Goal: Task Accomplishment & Management: Use online tool/utility

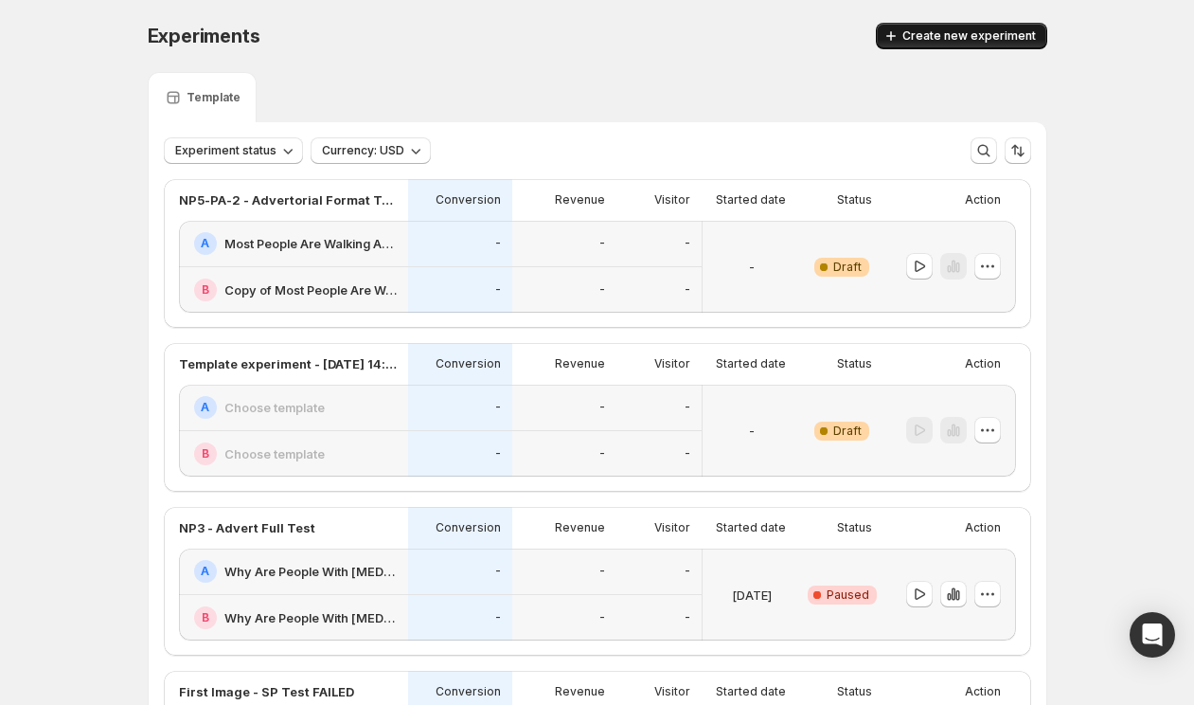
click at [952, 36] on span "Create new experiment" at bounding box center [969, 35] width 134 height 15
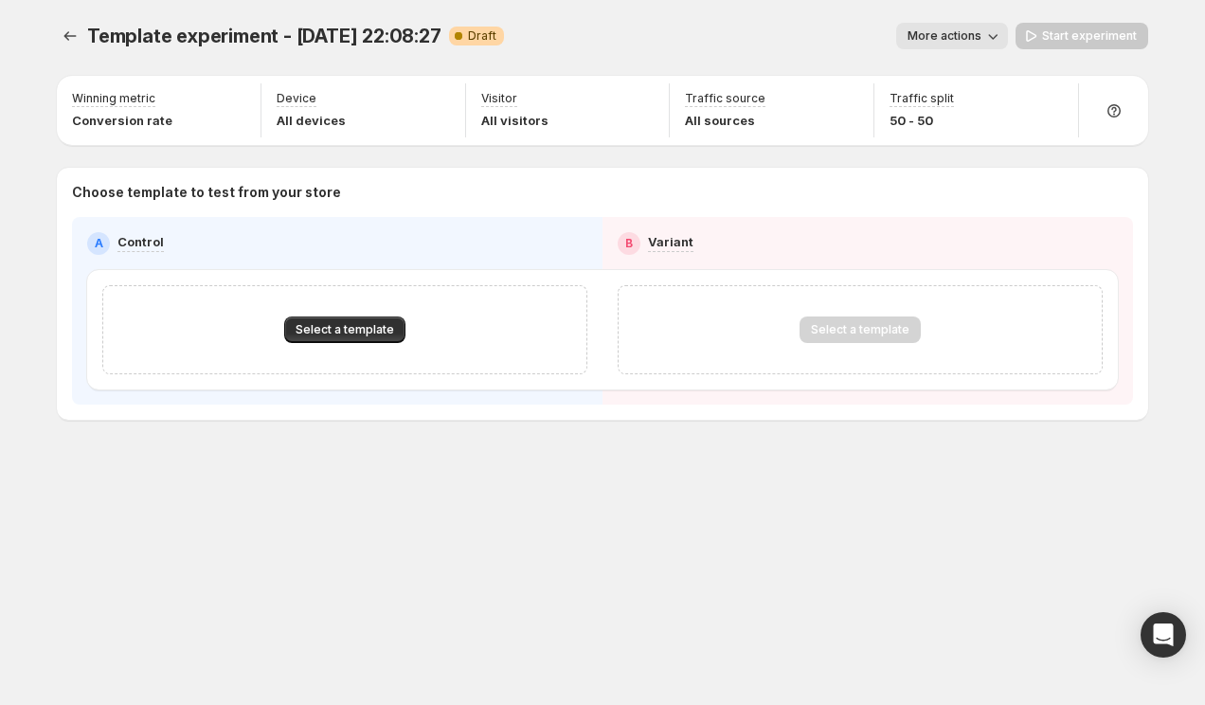
click at [301, 312] on div "Select a template" at bounding box center [344, 329] width 485 height 89
click at [305, 324] on span "Select a template" at bounding box center [344, 329] width 98 height 15
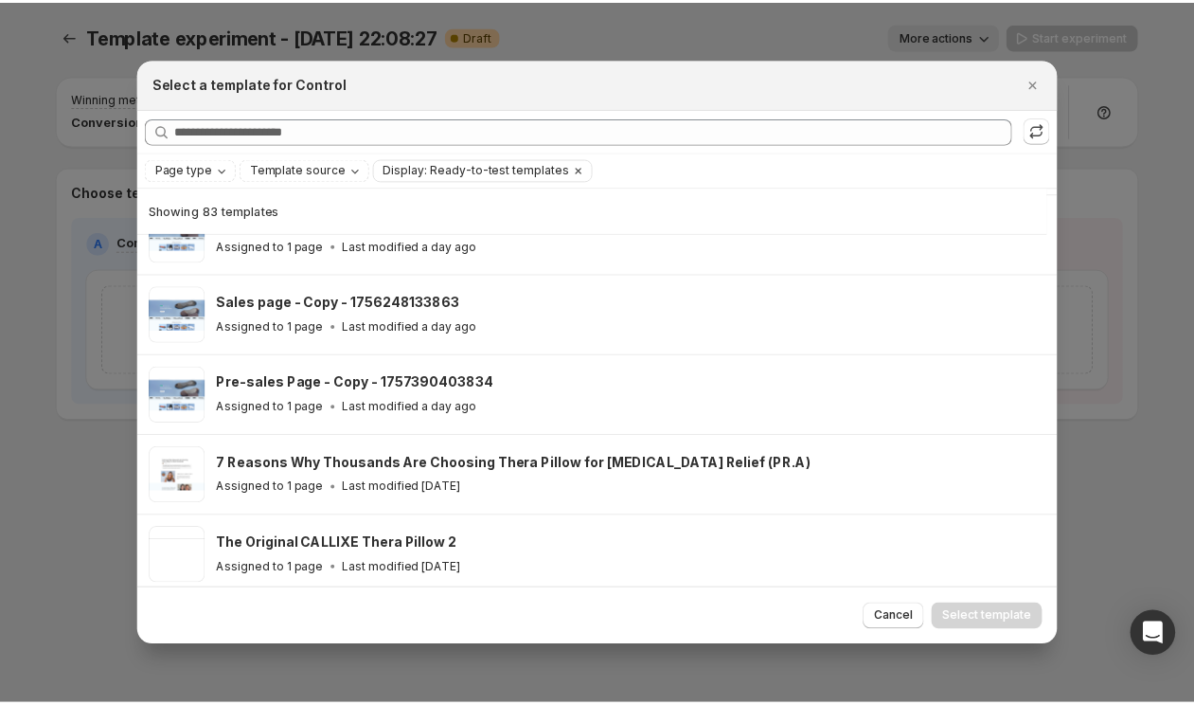
scroll to position [506, 0]
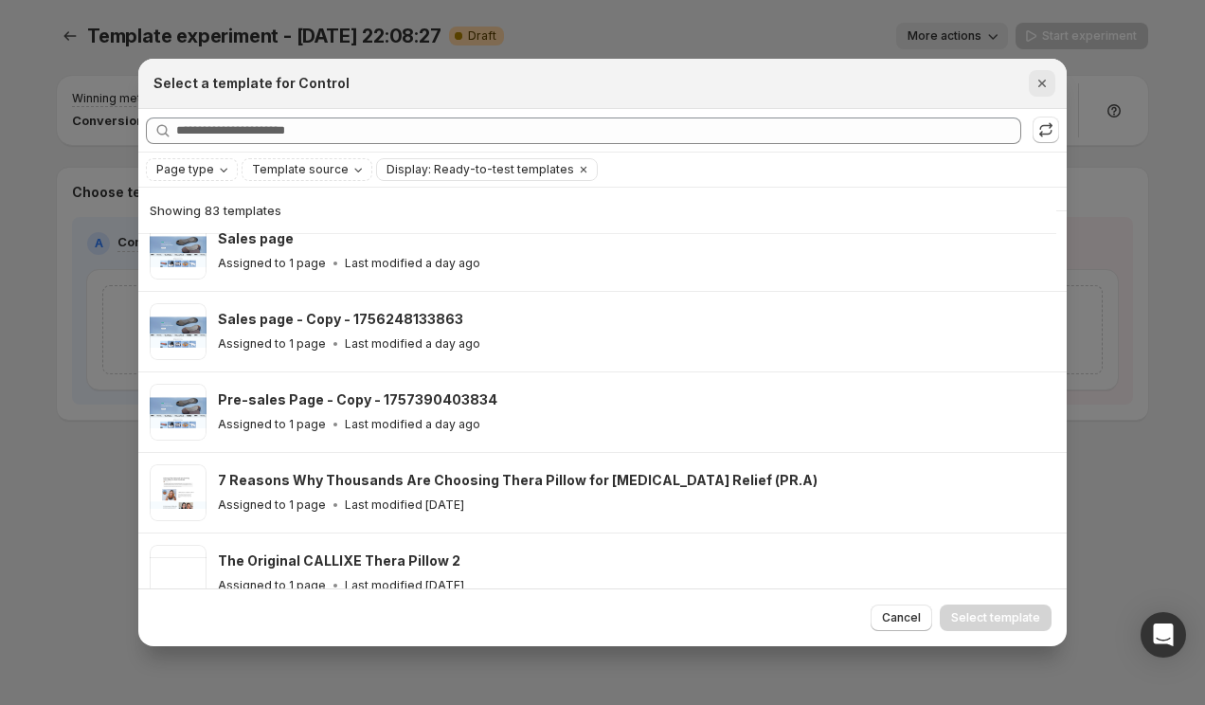
click at [1032, 90] on icon "Close" at bounding box center [1041, 83] width 19 height 19
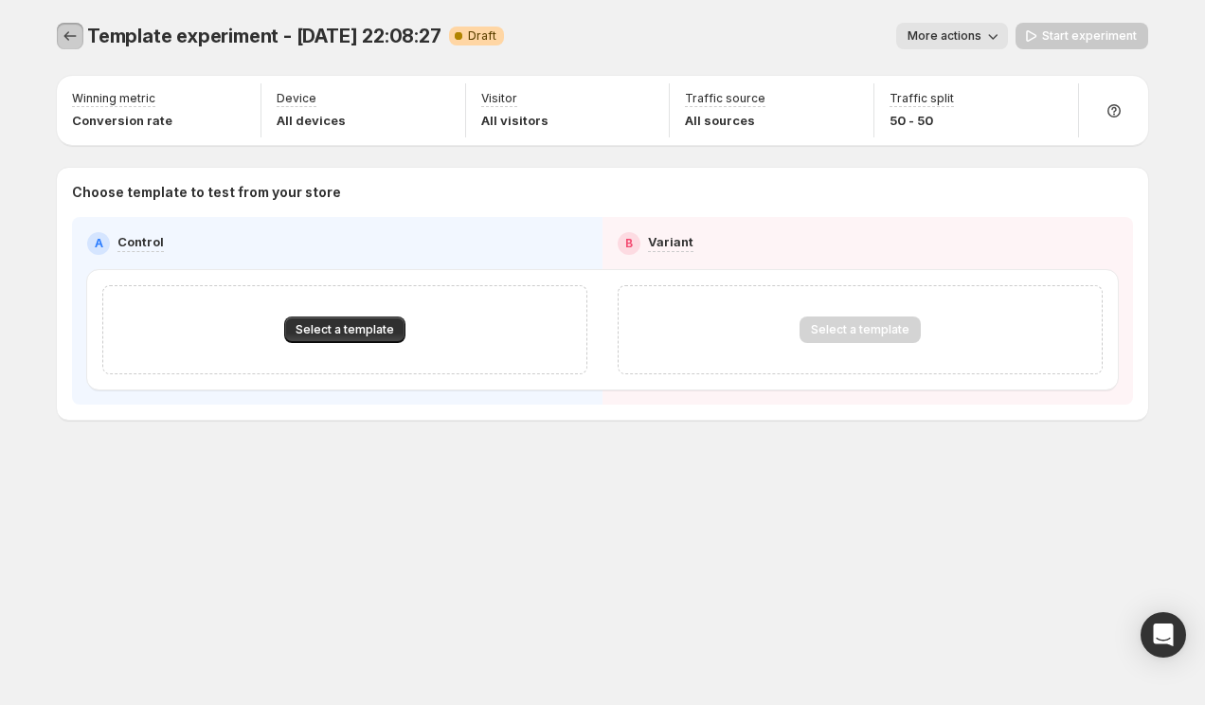
click at [72, 42] on icon "Experiments" at bounding box center [70, 36] width 19 height 19
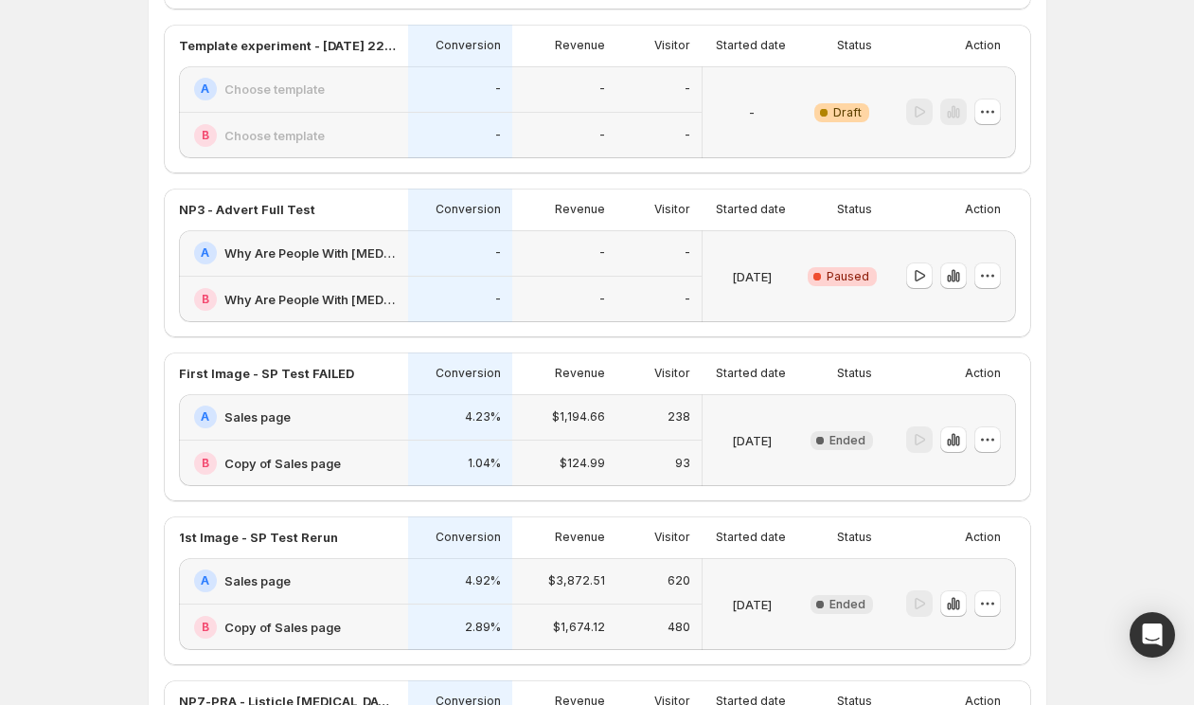
scroll to position [509, 0]
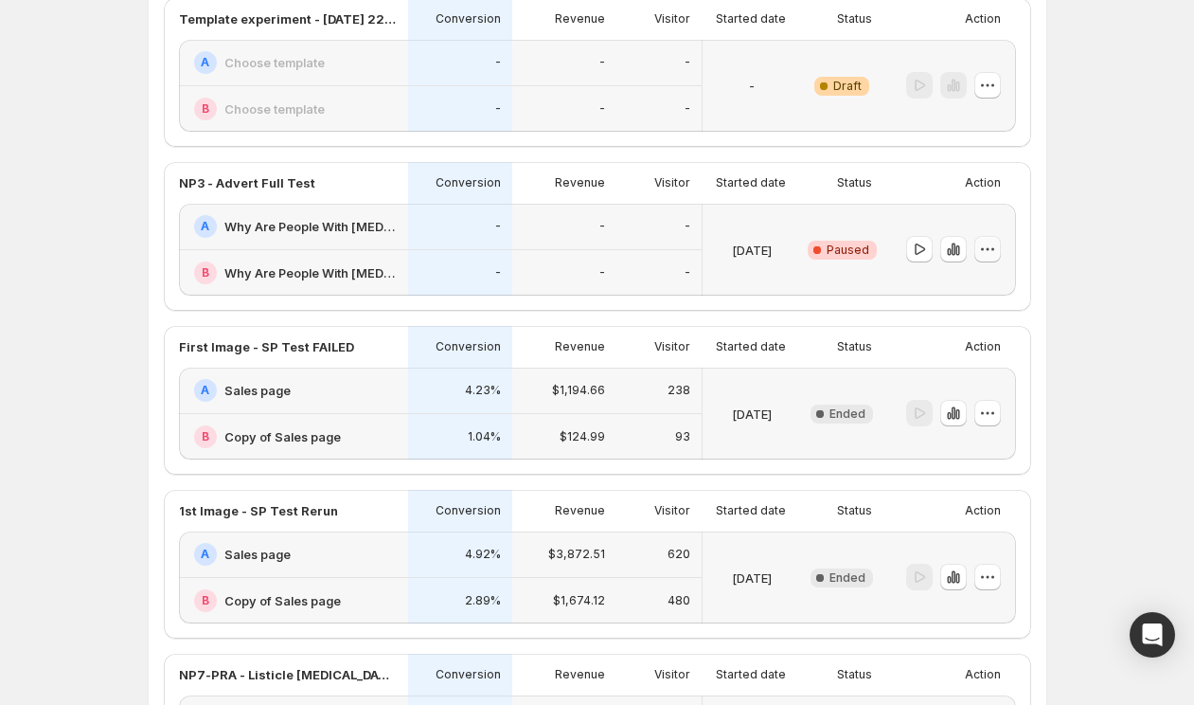
click at [989, 249] on icon "button" at bounding box center [987, 249] width 3 height 3
click at [980, 352] on span "End experiment" at bounding box center [1005, 352] width 92 height 15
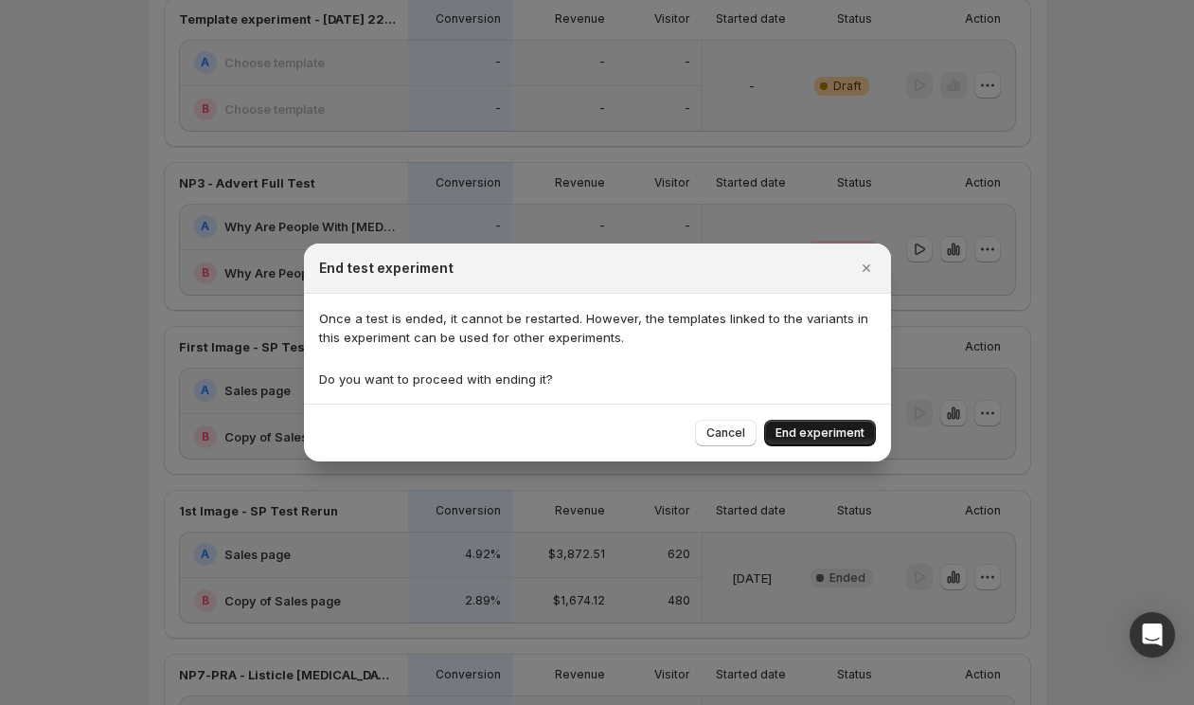
click at [784, 435] on span "End experiment" at bounding box center [820, 432] width 89 height 15
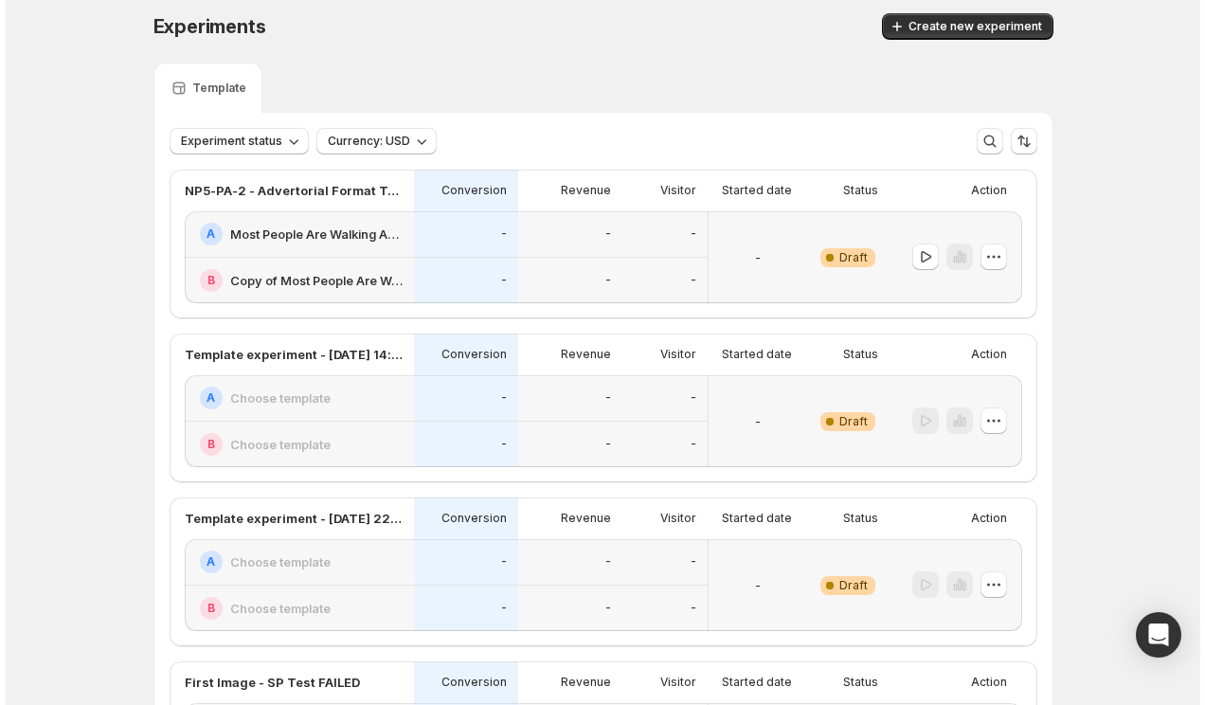
scroll to position [0, 0]
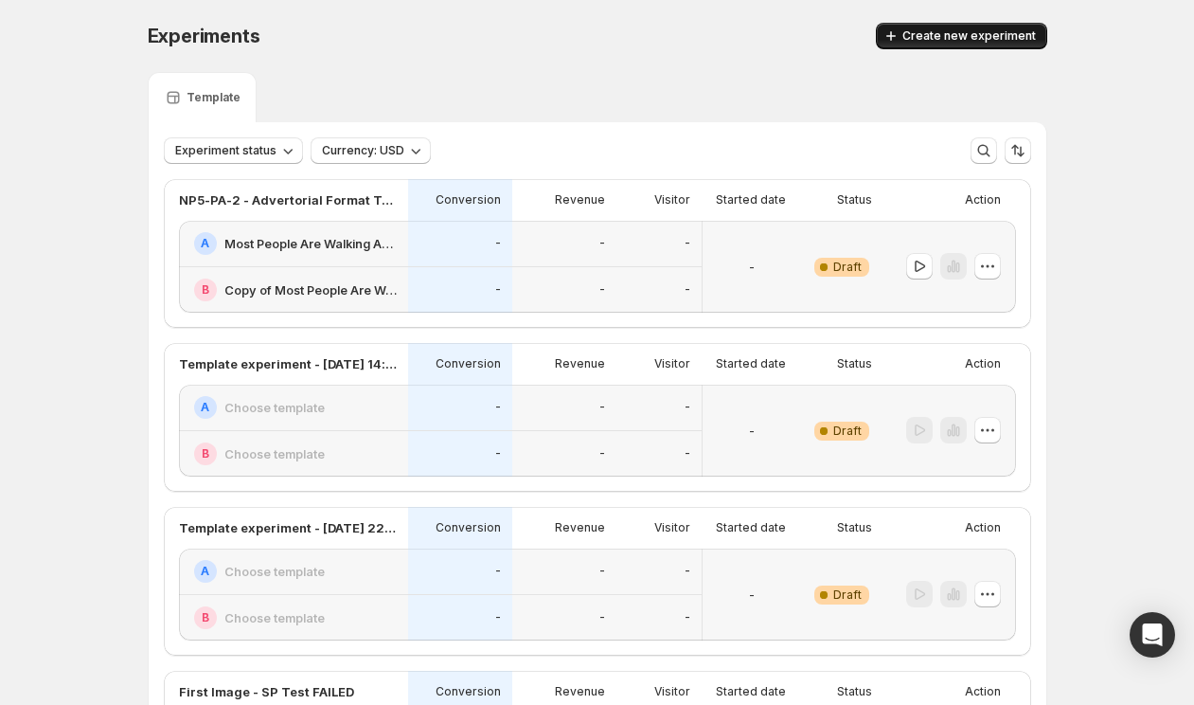
click at [951, 47] on button "Create new experiment" at bounding box center [961, 36] width 171 height 27
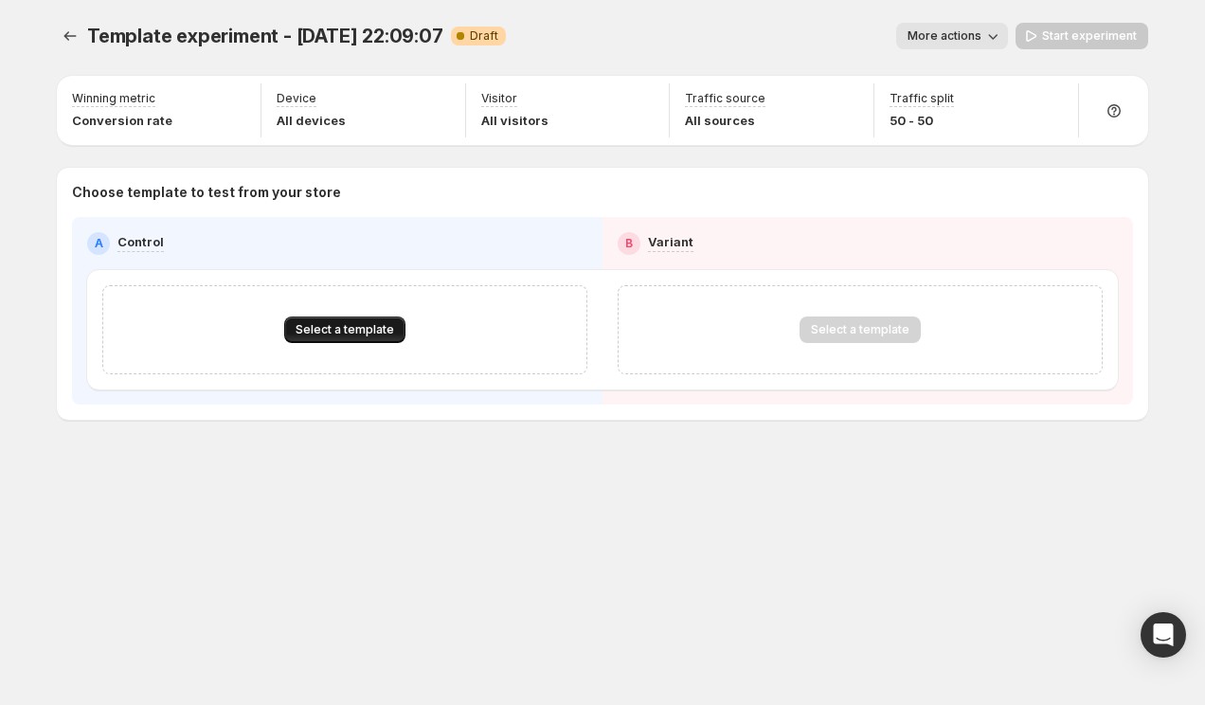
click at [309, 329] on span "Select a template" at bounding box center [344, 329] width 98 height 15
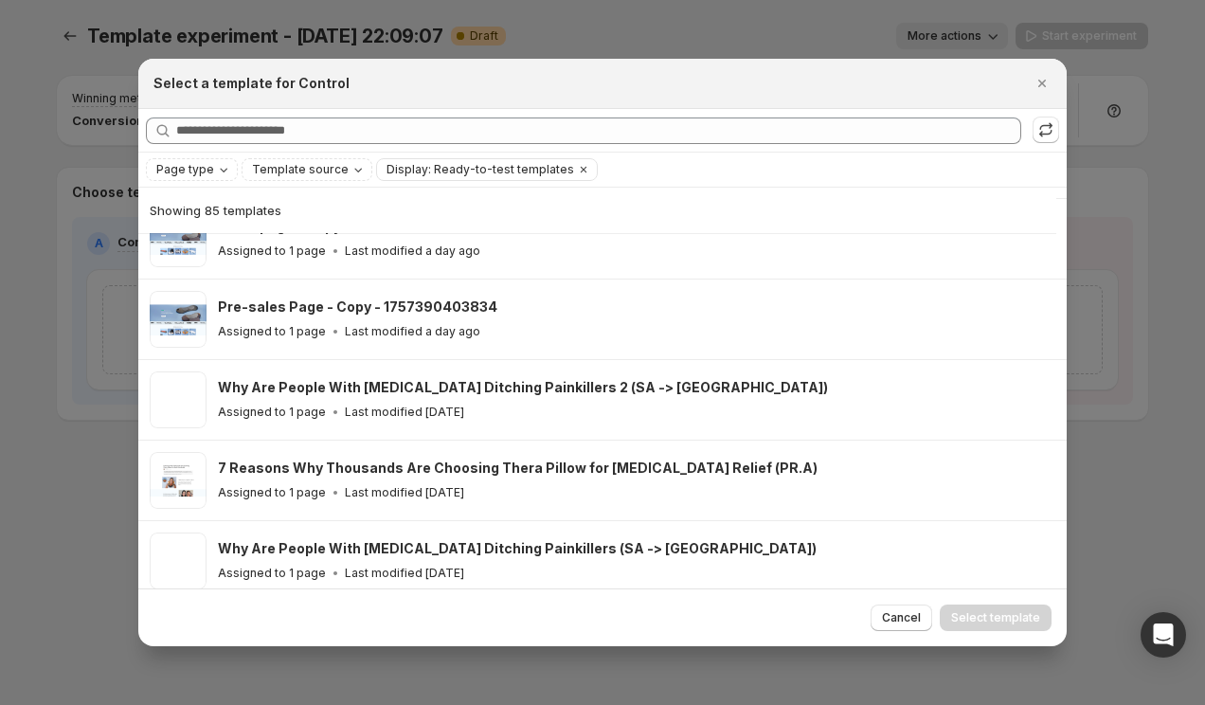
scroll to position [641, 0]
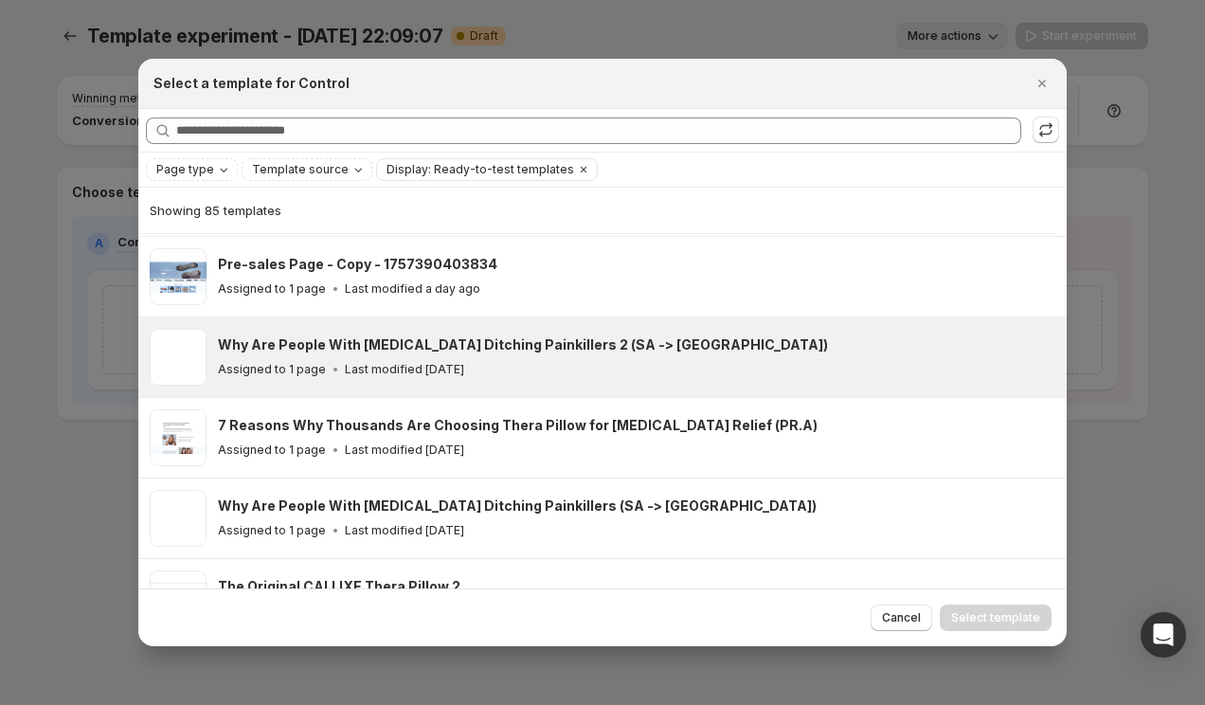
click at [363, 366] on p "Last modified [DATE]" at bounding box center [404, 369] width 119 height 15
click at [985, 618] on span "Select template" at bounding box center [995, 617] width 89 height 15
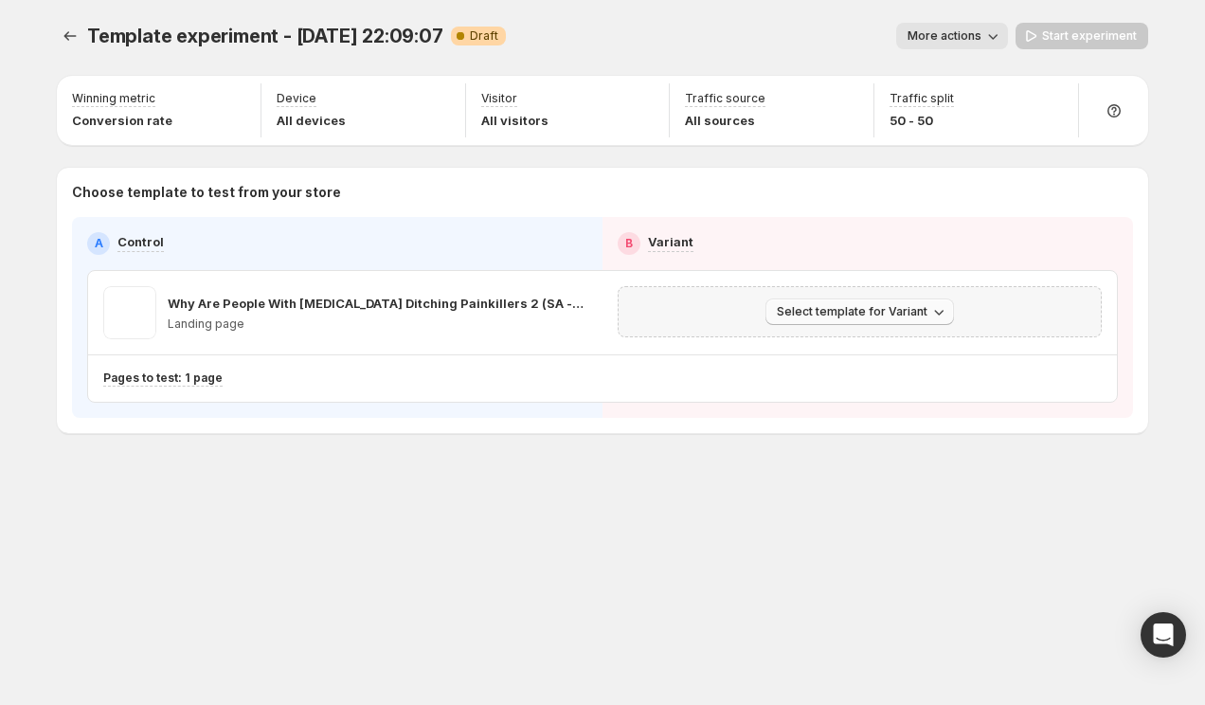
click at [849, 302] on button "Select template for Variant" at bounding box center [859, 311] width 188 height 27
click at [813, 338] on button "Select an existing template" at bounding box center [862, 350] width 205 height 30
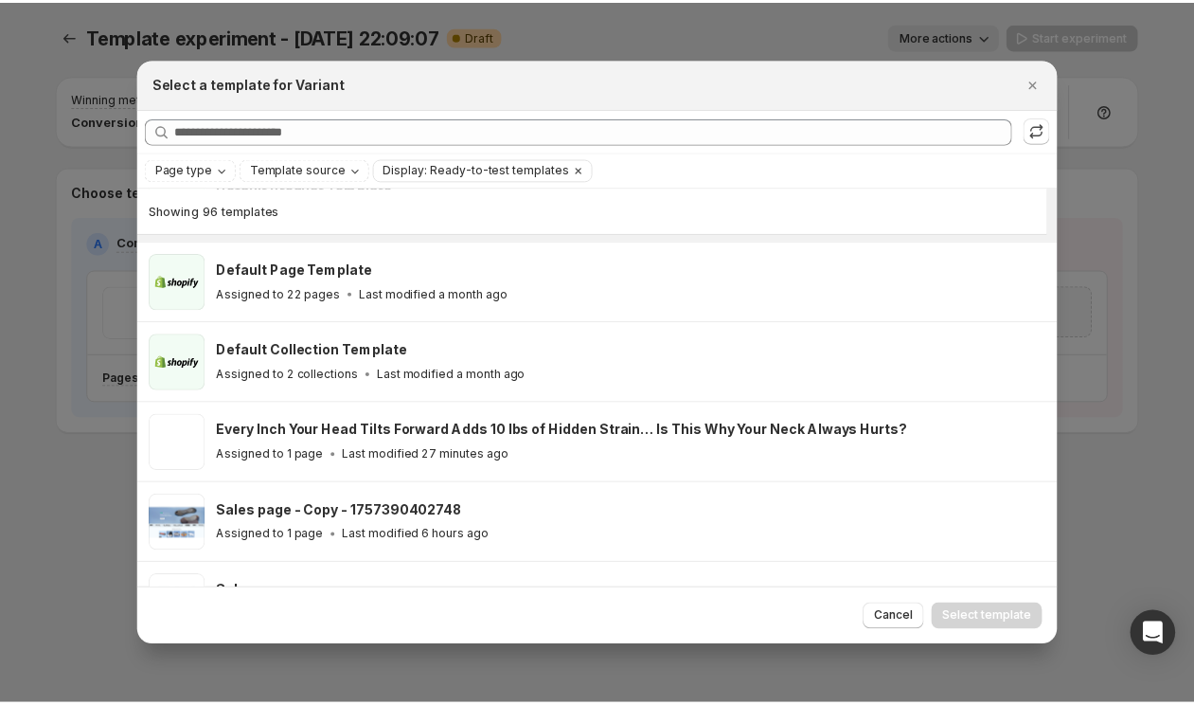
scroll to position [236, 0]
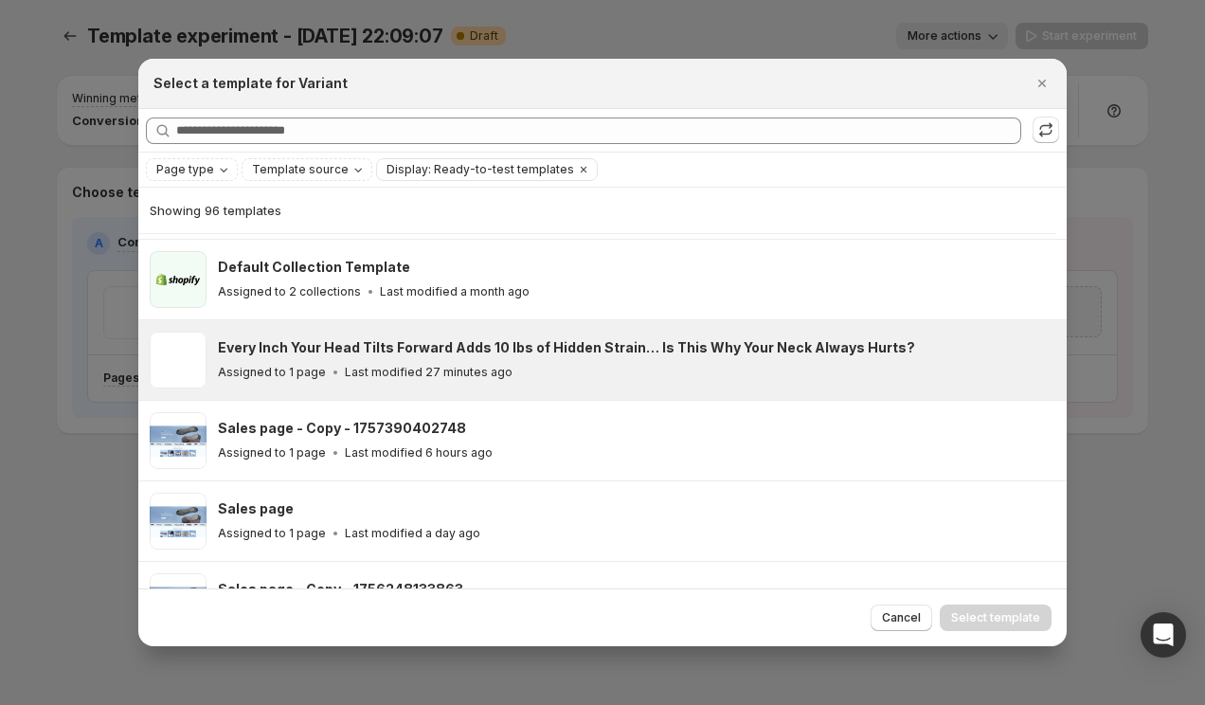
click at [543, 349] on h3 "Every Inch Your Head Tilts Forward Adds 10 lbs of Hidden Strain… Is This Why Yo…" at bounding box center [566, 347] width 697 height 19
click at [1005, 626] on button "Select template" at bounding box center [995, 617] width 112 height 27
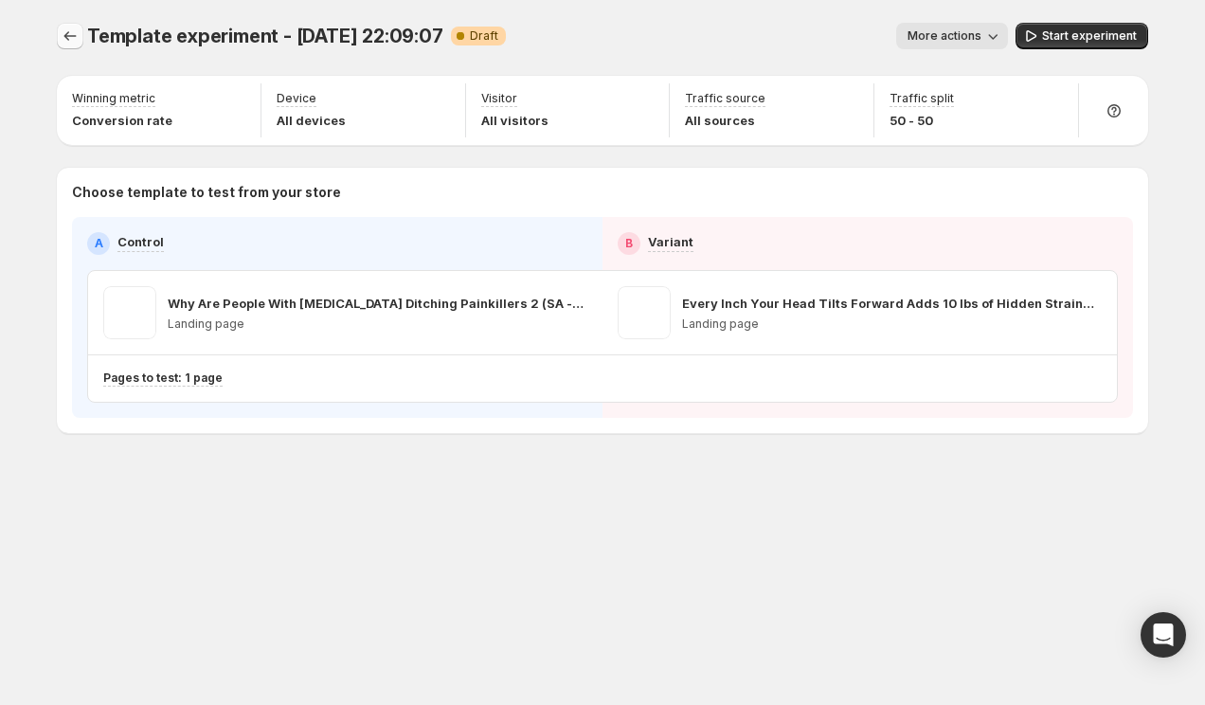
click at [70, 38] on icon "Experiments" at bounding box center [70, 36] width 19 height 19
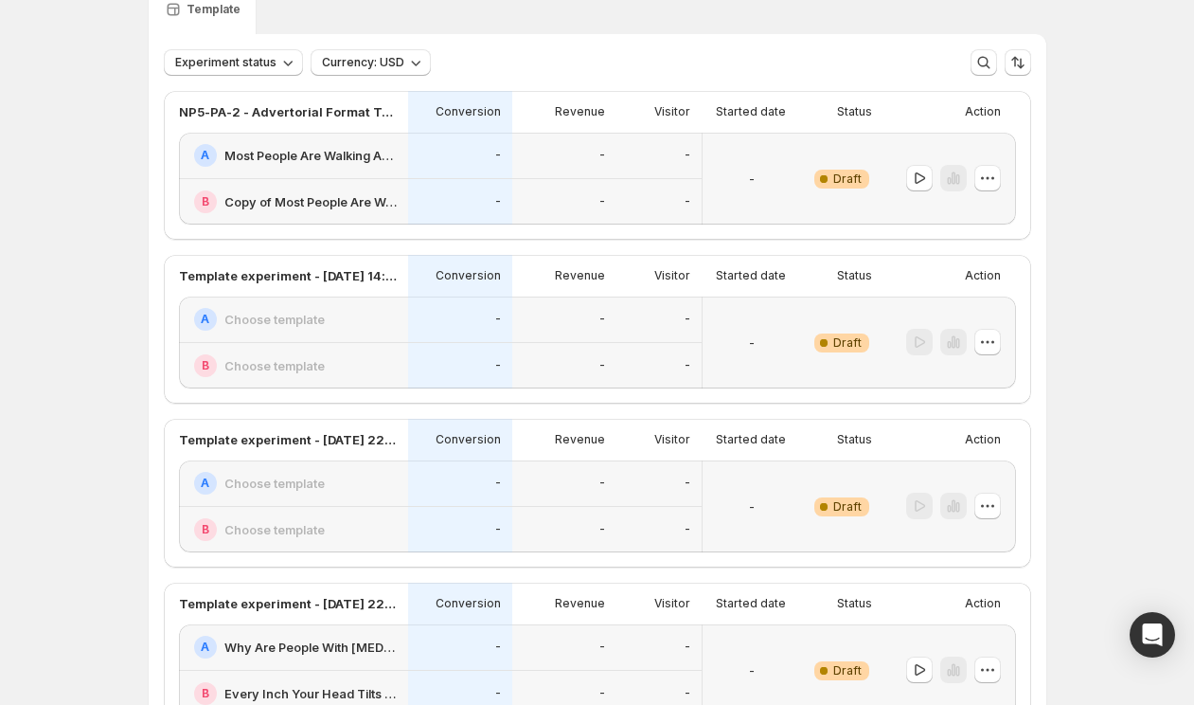
scroll to position [53, 0]
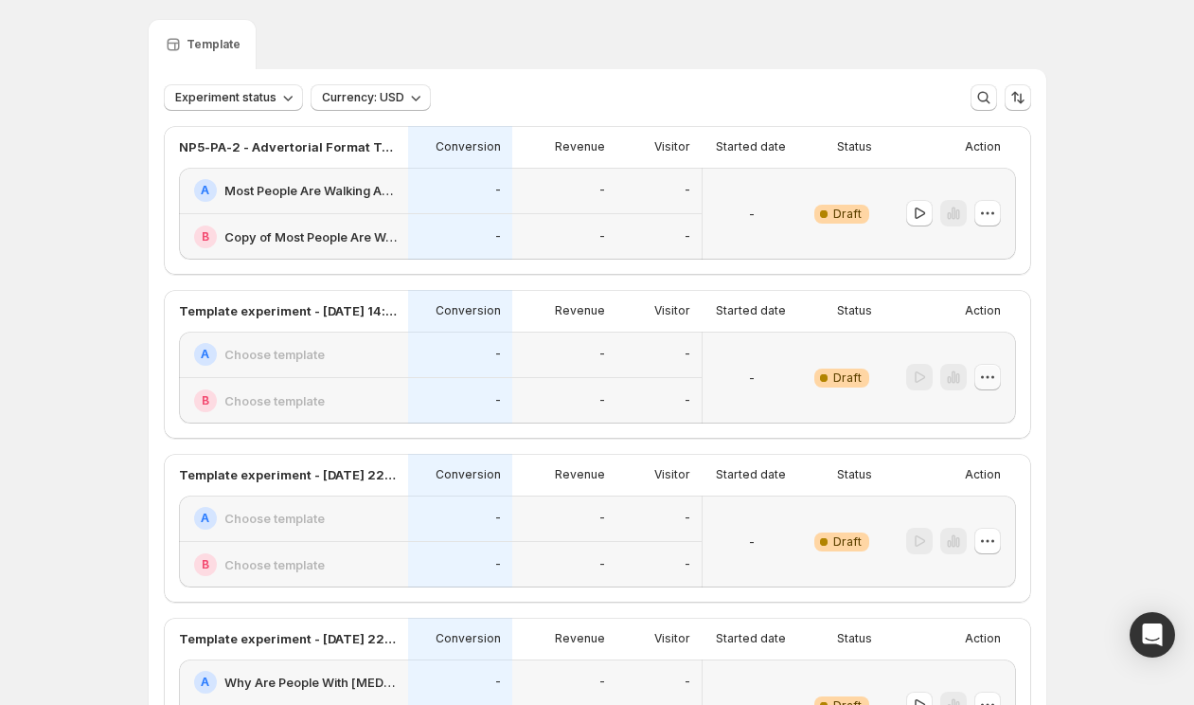
click at [997, 379] on icon "button" at bounding box center [987, 376] width 19 height 19
click at [957, 507] on div "Delete" at bounding box center [993, 512] width 116 height 19
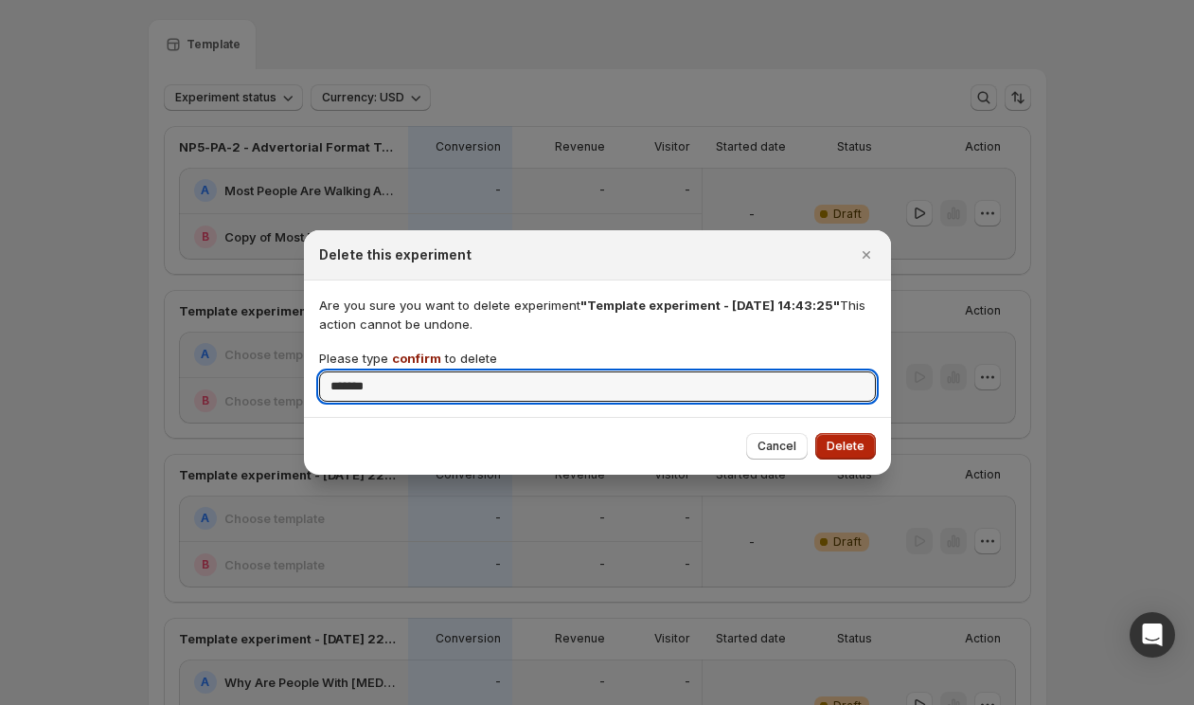
type input "*******"
click at [847, 440] on span "Delete" at bounding box center [846, 445] width 38 height 15
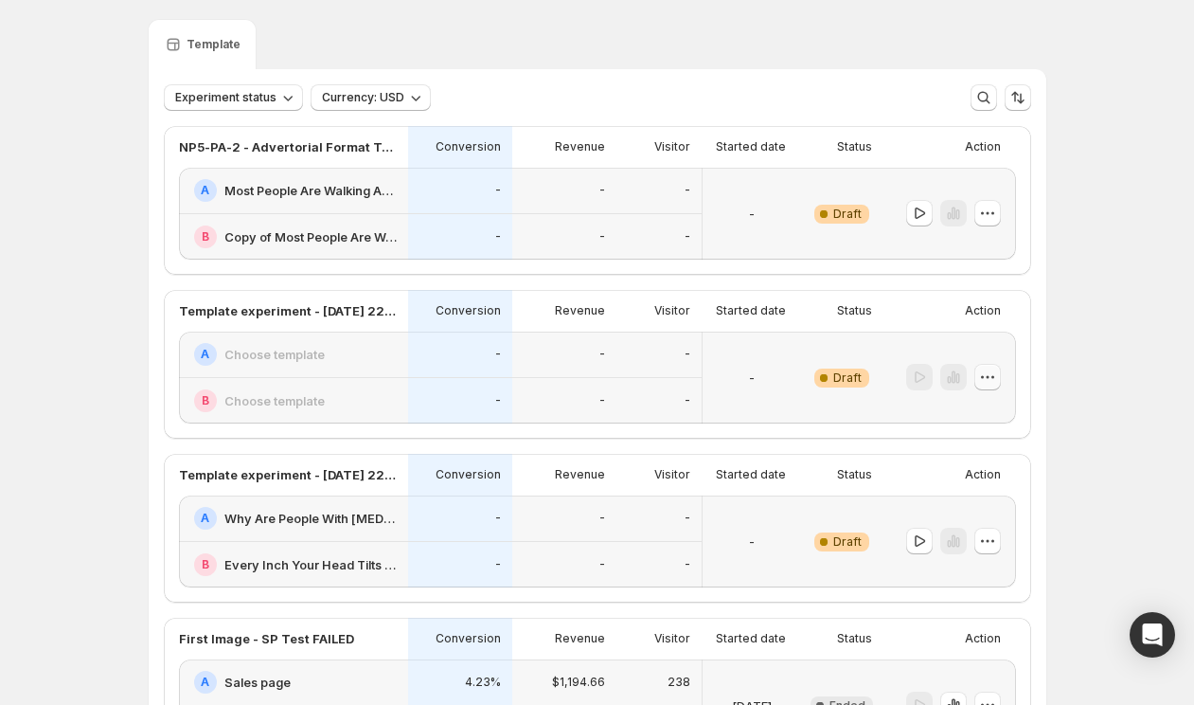
click at [997, 373] on icon "button" at bounding box center [987, 376] width 19 height 19
click at [977, 522] on button "Delete" at bounding box center [993, 512] width 128 height 30
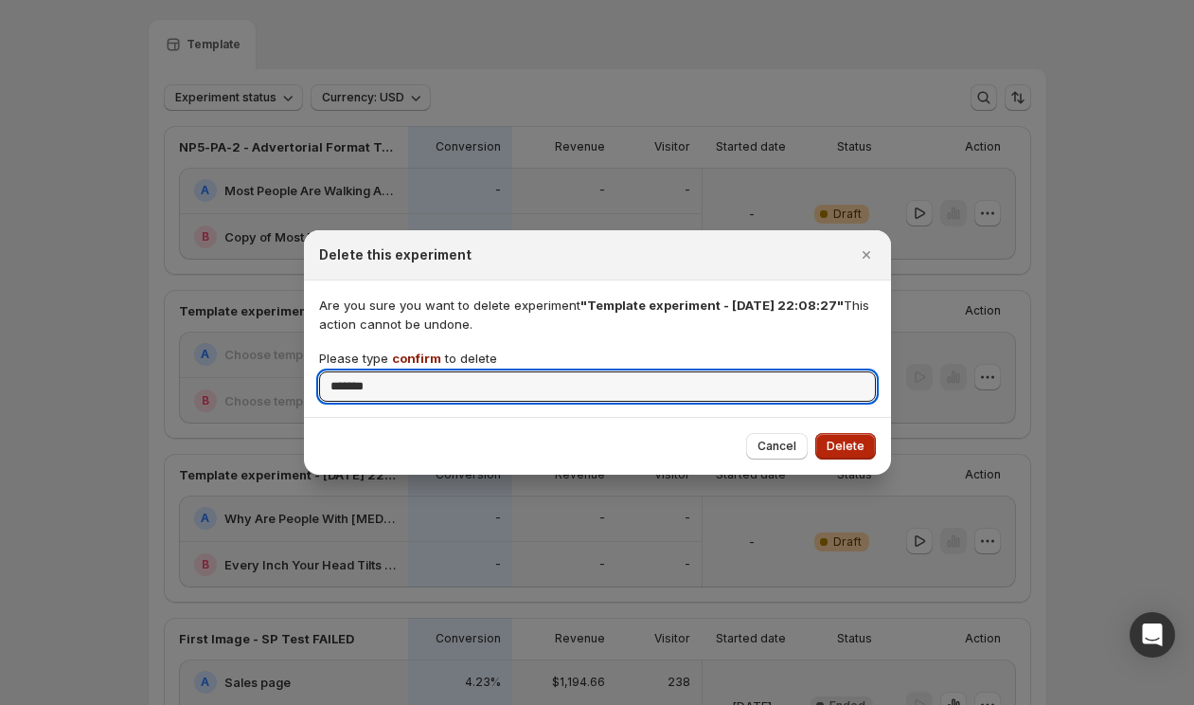
type input "*******"
click at [847, 443] on span "Delete" at bounding box center [846, 445] width 38 height 15
